Goal: Find specific page/section

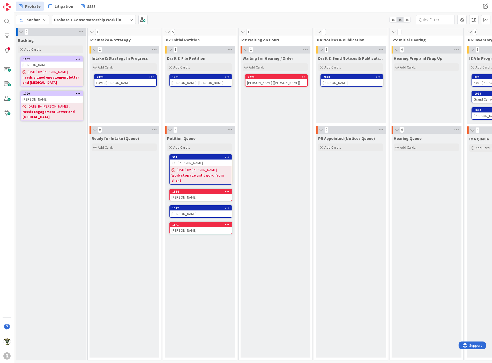
click at [112, 19] on b "Probate + Conservatorship Workflow (FL2)" at bounding box center [94, 19] width 80 height 5
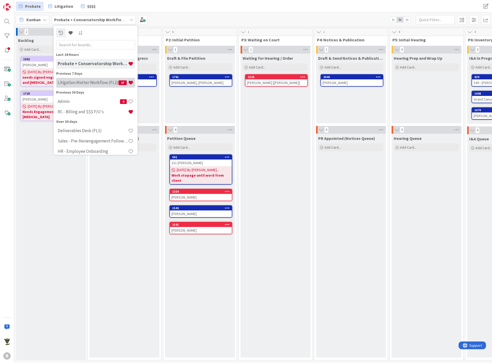
click at [74, 84] on h4 "Litigation Matter Workflow (FL2)" at bounding box center [88, 82] width 61 height 5
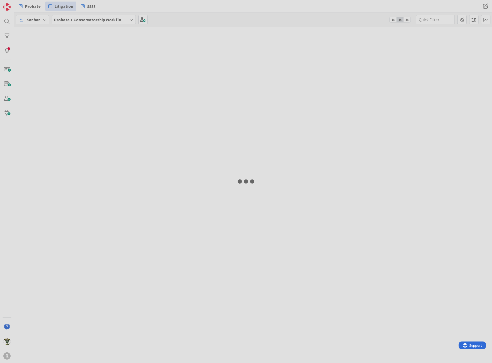
type input "[PERSON_NAME]"
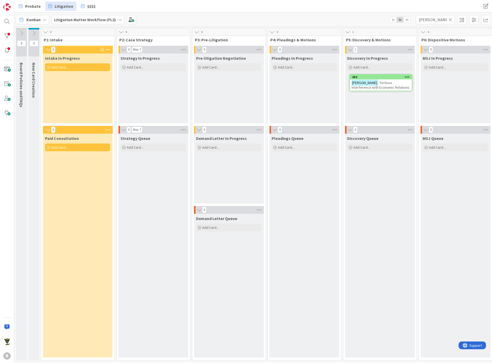
click at [158, 20] on div "Kanban Litigation Matter Workflow (FL2) 1x 2x 3x [PERSON_NAME]" at bounding box center [252, 19] width 477 height 14
click at [452, 20] on icon at bounding box center [450, 19] width 4 height 5
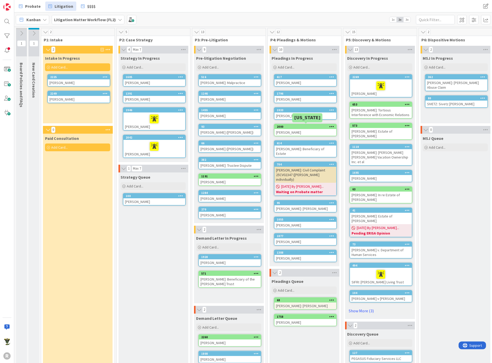
click at [305, 127] on div "2000" at bounding box center [306, 127] width 59 height 4
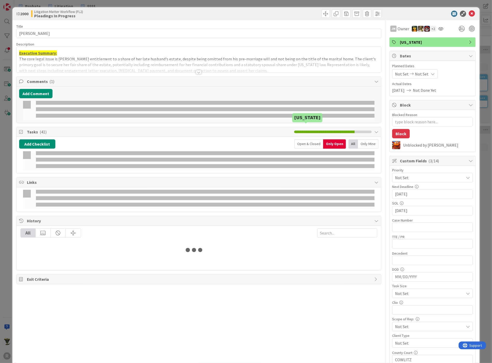
type textarea "x"
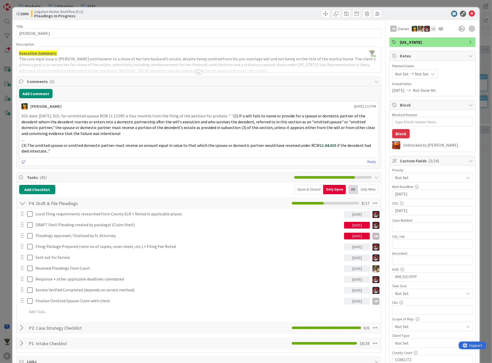
scroll to position [86, 0]
